Goal: Transaction & Acquisition: Book appointment/travel/reservation

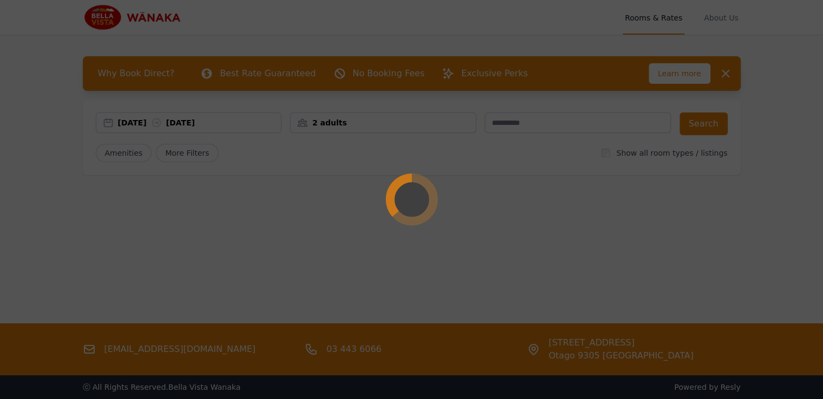
click at [314, 231] on div at bounding box center [411, 199] width 823 height 399
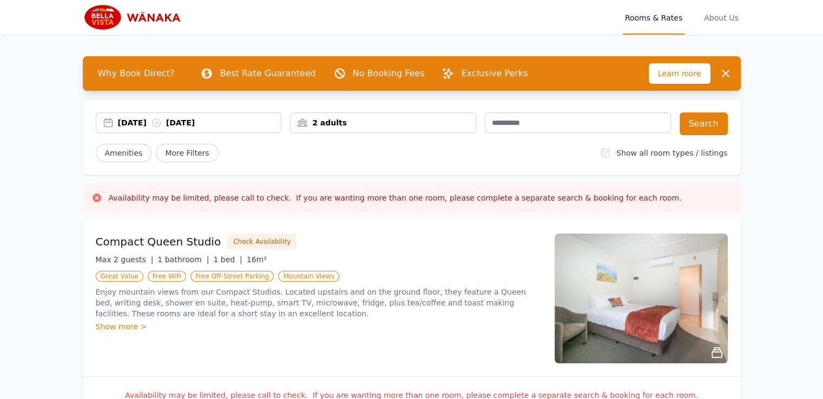
click at [138, 122] on div "[DATE] [DATE]" at bounding box center [199, 122] width 163 height 11
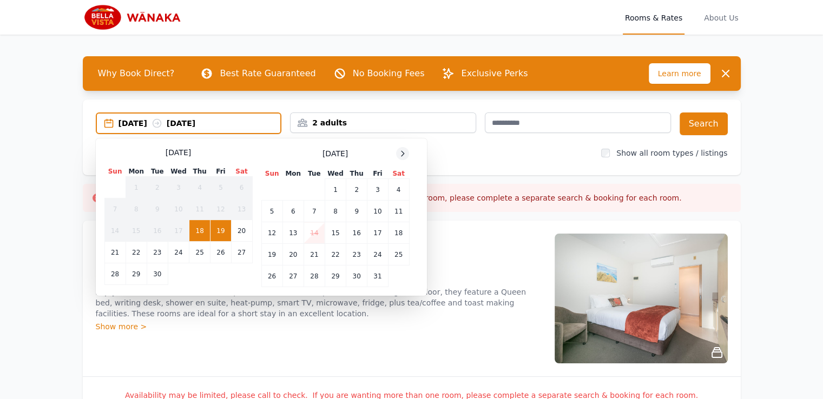
click at [403, 155] on icon at bounding box center [402, 153] width 9 height 9
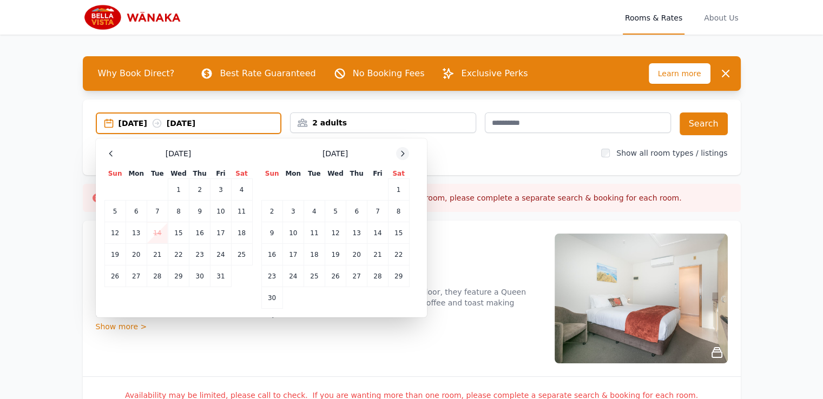
click at [402, 154] on icon at bounding box center [402, 153] width 3 height 5
click at [402, 153] on icon at bounding box center [402, 153] width 9 height 9
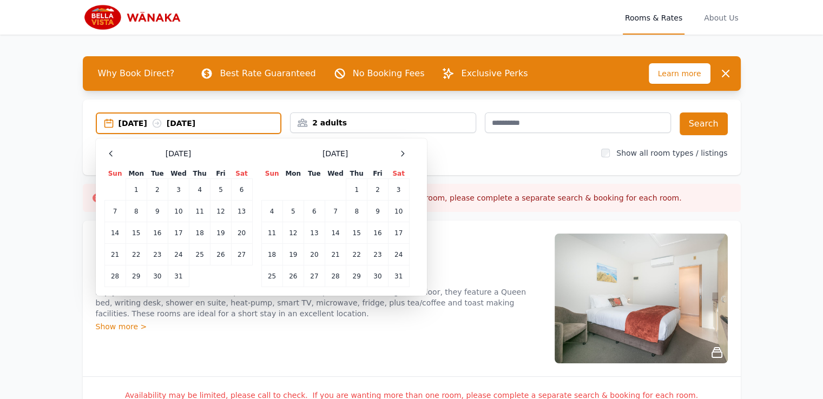
click at [408, 147] on span at bounding box center [402, 153] width 13 height 13
click at [292, 236] on td "16" at bounding box center [292, 233] width 21 height 22
click at [314, 229] on td "17" at bounding box center [313, 233] width 21 height 22
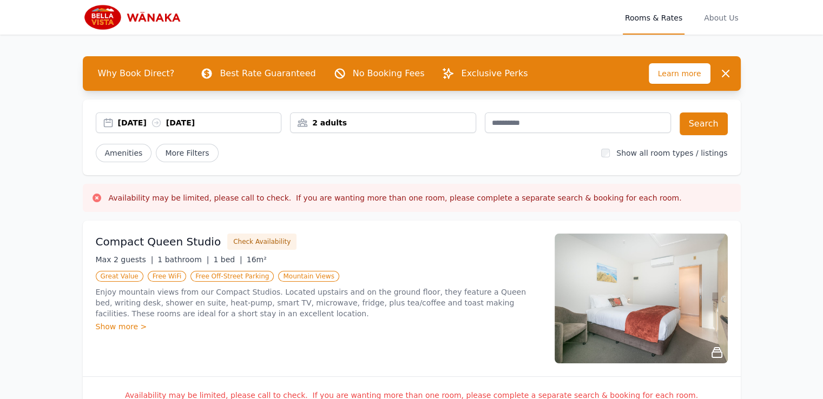
click at [428, 117] on div "2 adults" at bounding box center [382, 122] width 185 height 11
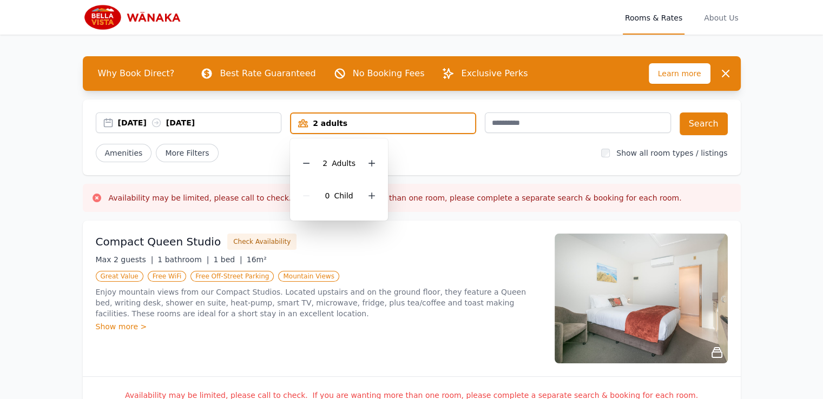
click at [364, 156] on div "2 Adult s" at bounding box center [339, 163] width 81 height 32
click at [369, 157] on div at bounding box center [371, 163] width 15 height 15
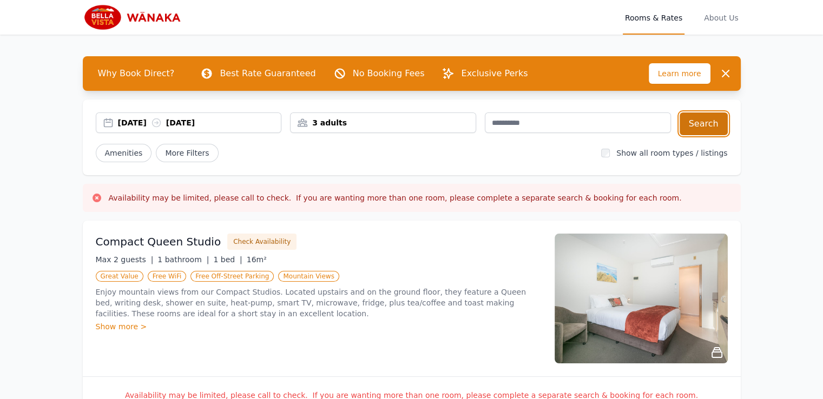
click at [713, 122] on button "Search" at bounding box center [703, 123] width 48 height 23
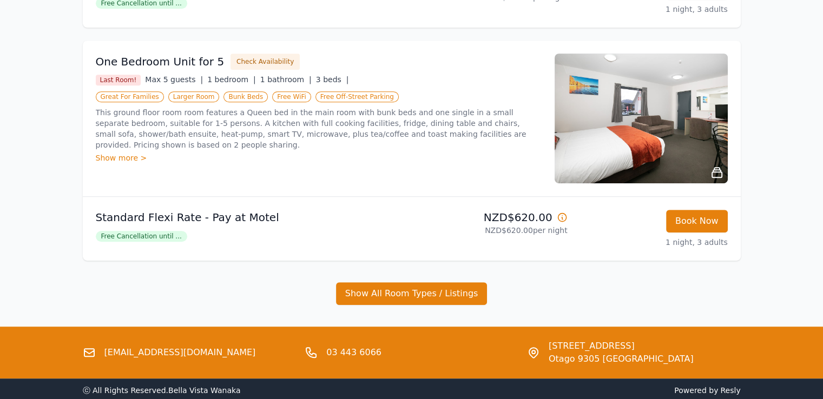
scroll to position [663, 0]
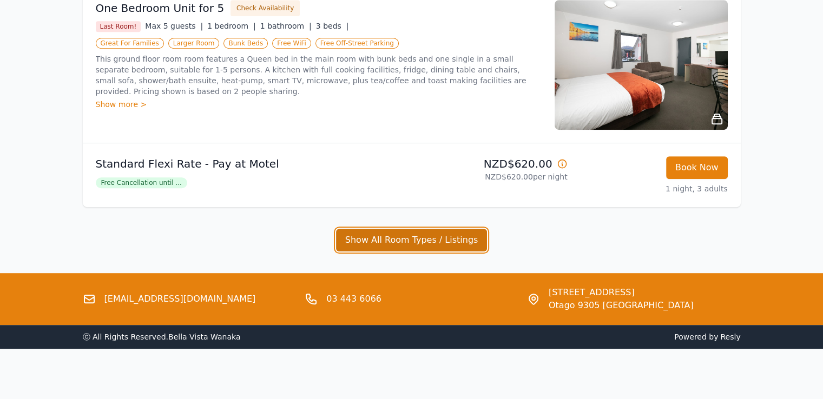
click at [464, 238] on button "Show All Room Types / Listings" at bounding box center [411, 240] width 151 height 23
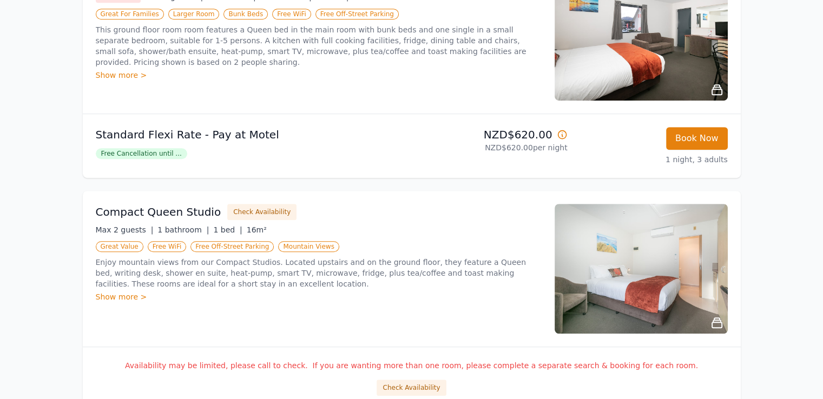
scroll to position [757, 0]
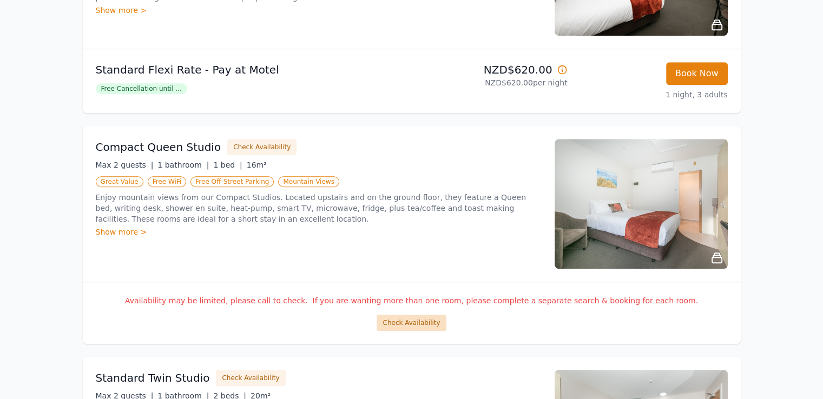
click at [420, 326] on button "Check Availability" at bounding box center [410, 323] width 69 height 16
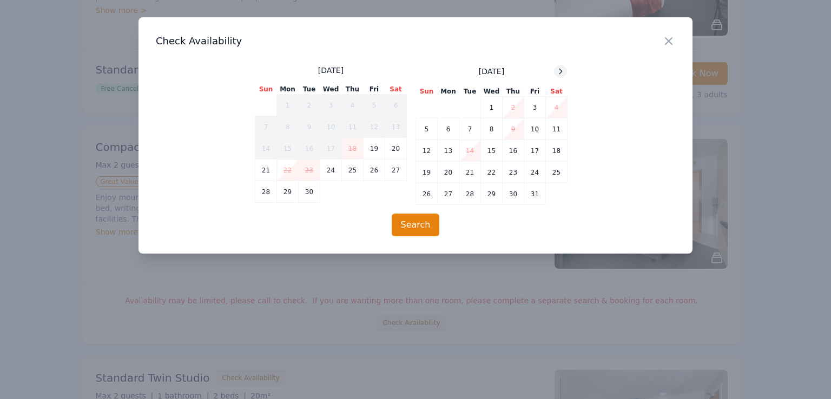
click at [560, 71] on icon at bounding box center [560, 71] width 9 height 9
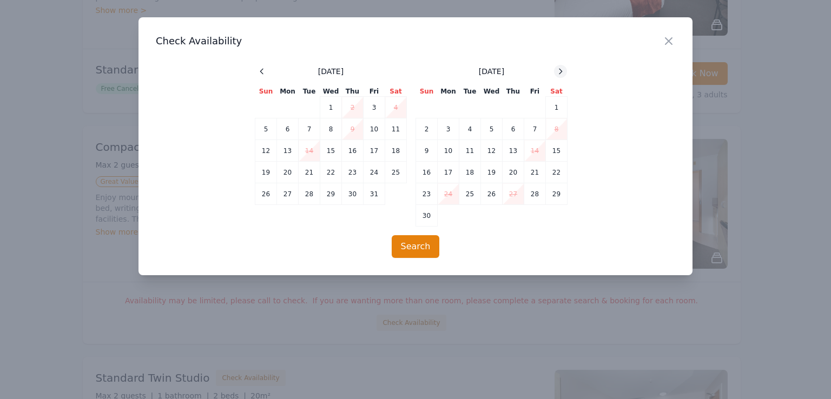
click at [560, 71] on icon at bounding box center [560, 71] width 9 height 9
click at [567, 71] on span at bounding box center [560, 71] width 13 height 13
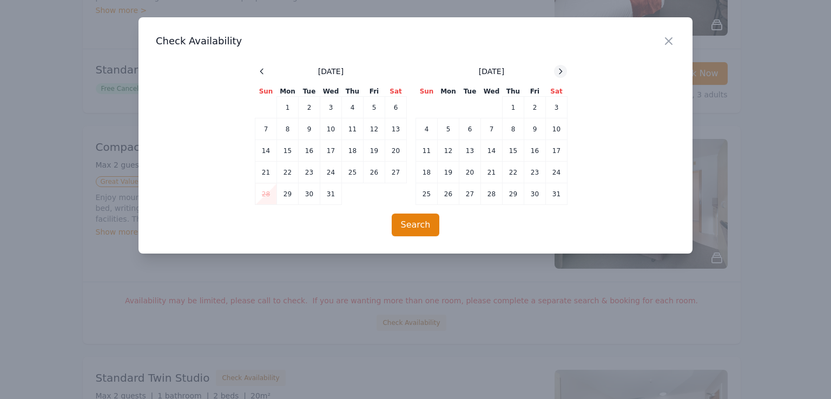
click at [565, 72] on div at bounding box center [560, 71] width 13 height 13
click at [450, 148] on td "16" at bounding box center [448, 151] width 22 height 22
click at [469, 151] on td "17" at bounding box center [470, 151] width 22 height 22
click at [558, 67] on icon at bounding box center [560, 71] width 9 height 9
click at [774, 214] on div at bounding box center [415, 199] width 831 height 399
